Goal: Check status: Check status

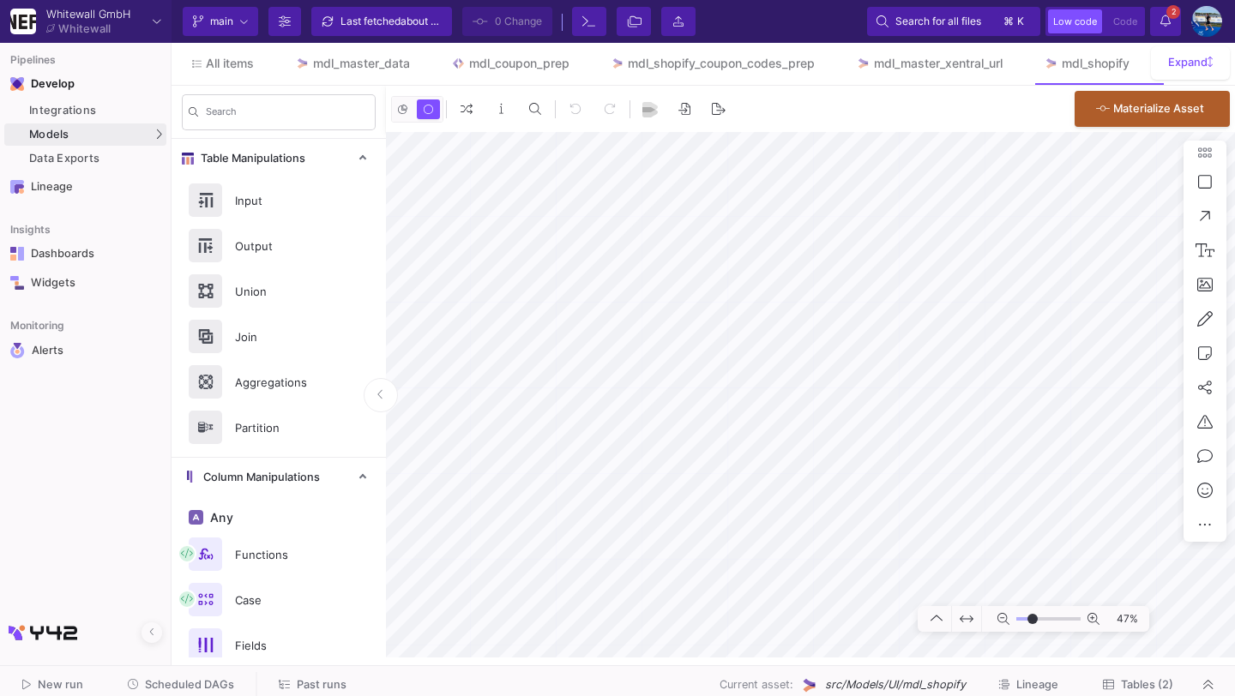
type input "-16"
click at [55, 116] on div "Integrations" at bounding box center [95, 111] width 133 height 14
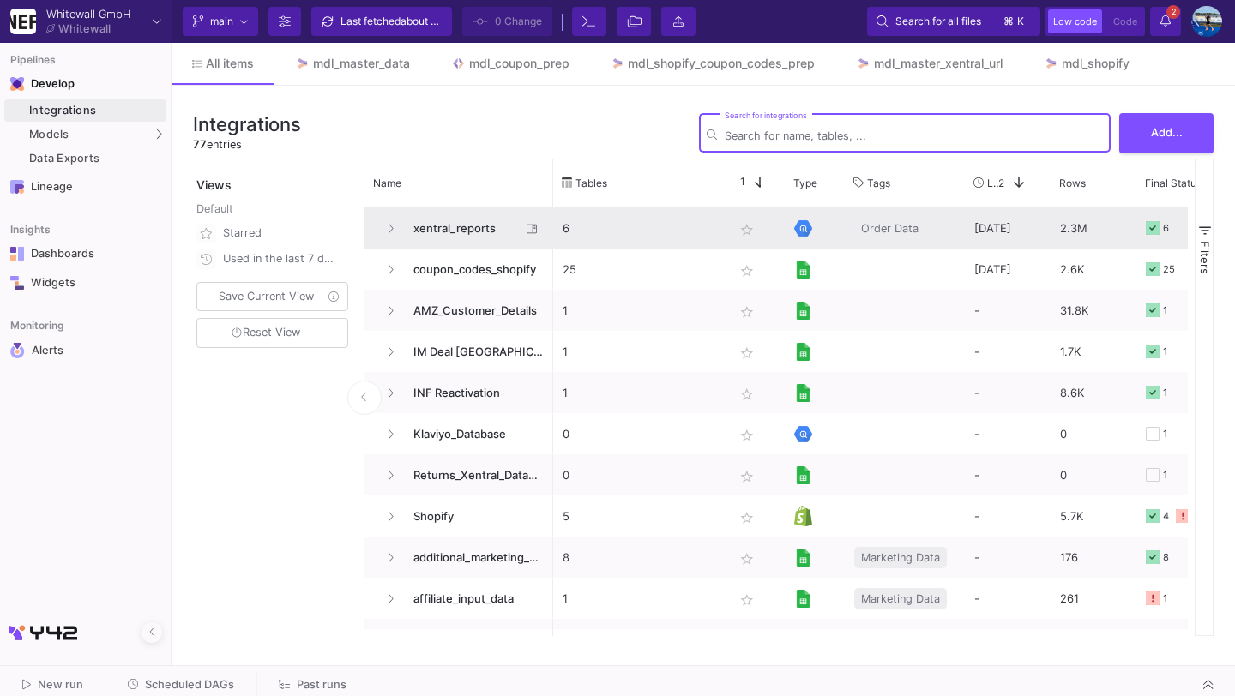
click at [425, 225] on span "xentral_reports" at bounding box center [461, 228] width 117 height 40
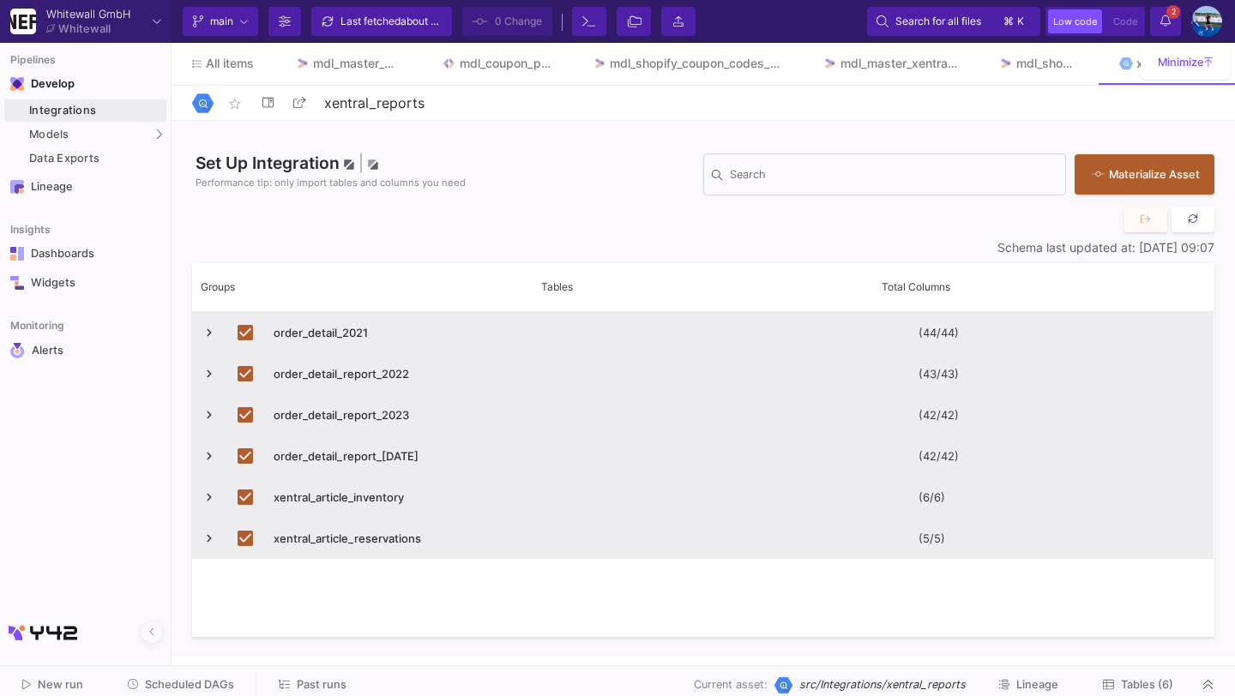
click at [1193, 230] on button at bounding box center [1192, 220] width 43 height 26
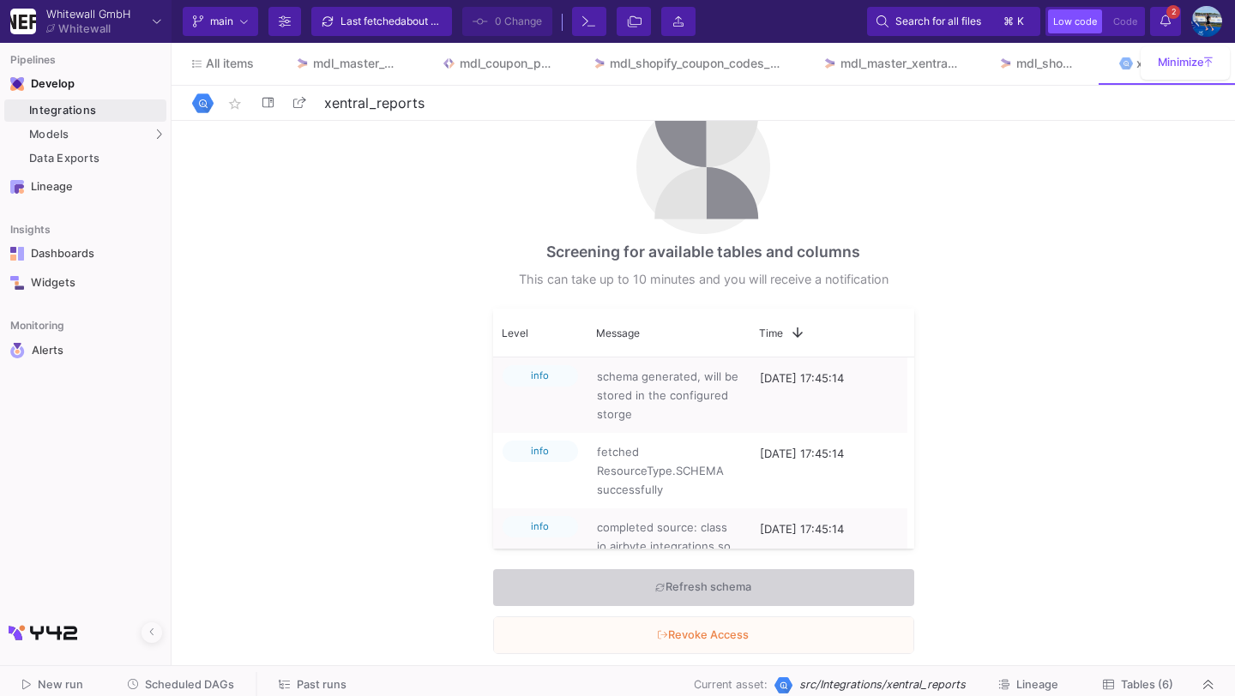
scroll to position [51, 0]
